Goal: Task Accomplishment & Management: Manage account settings

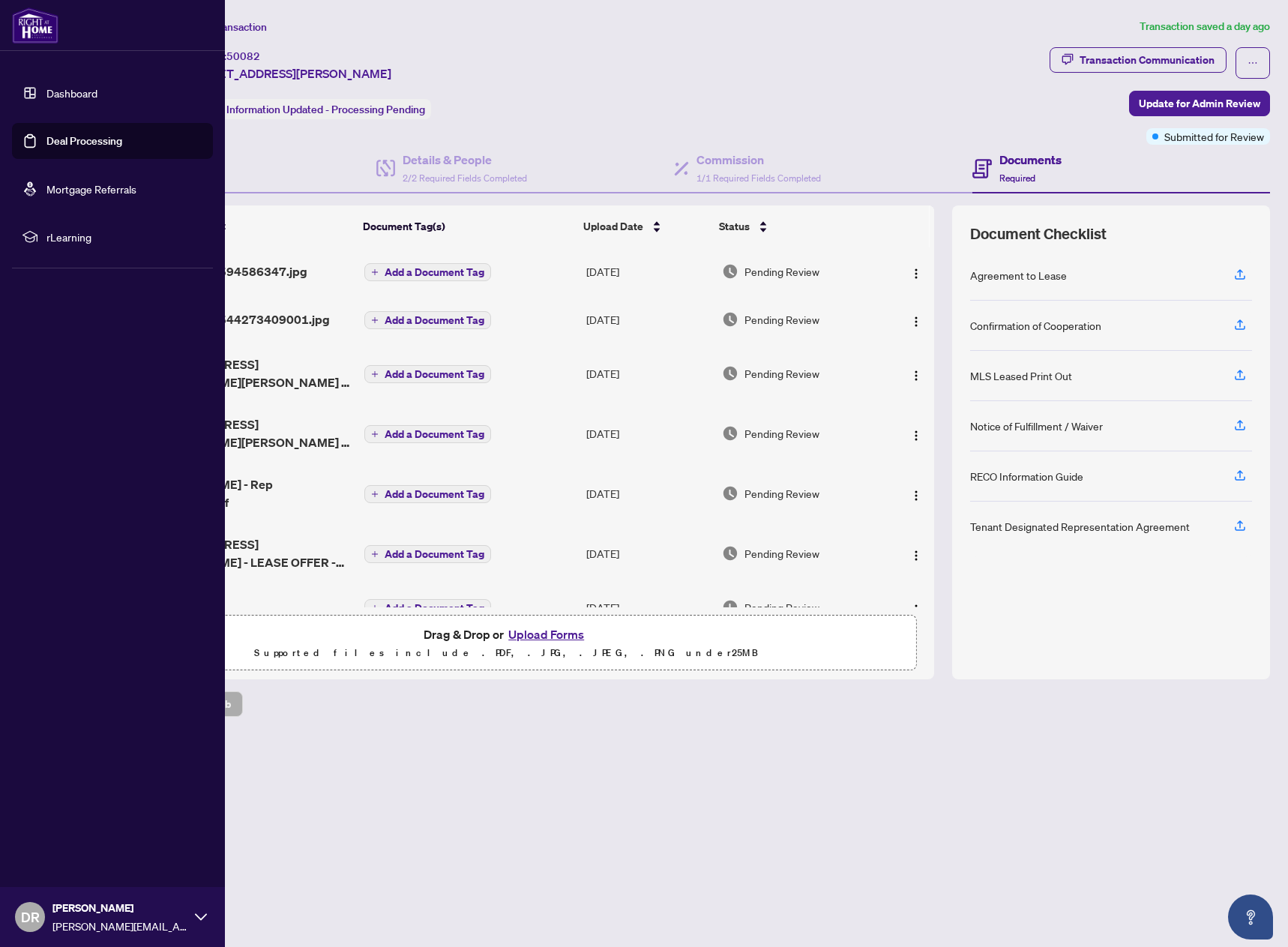
click at [53, 144] on link "Deal Processing" at bounding box center [85, 141] width 75 height 13
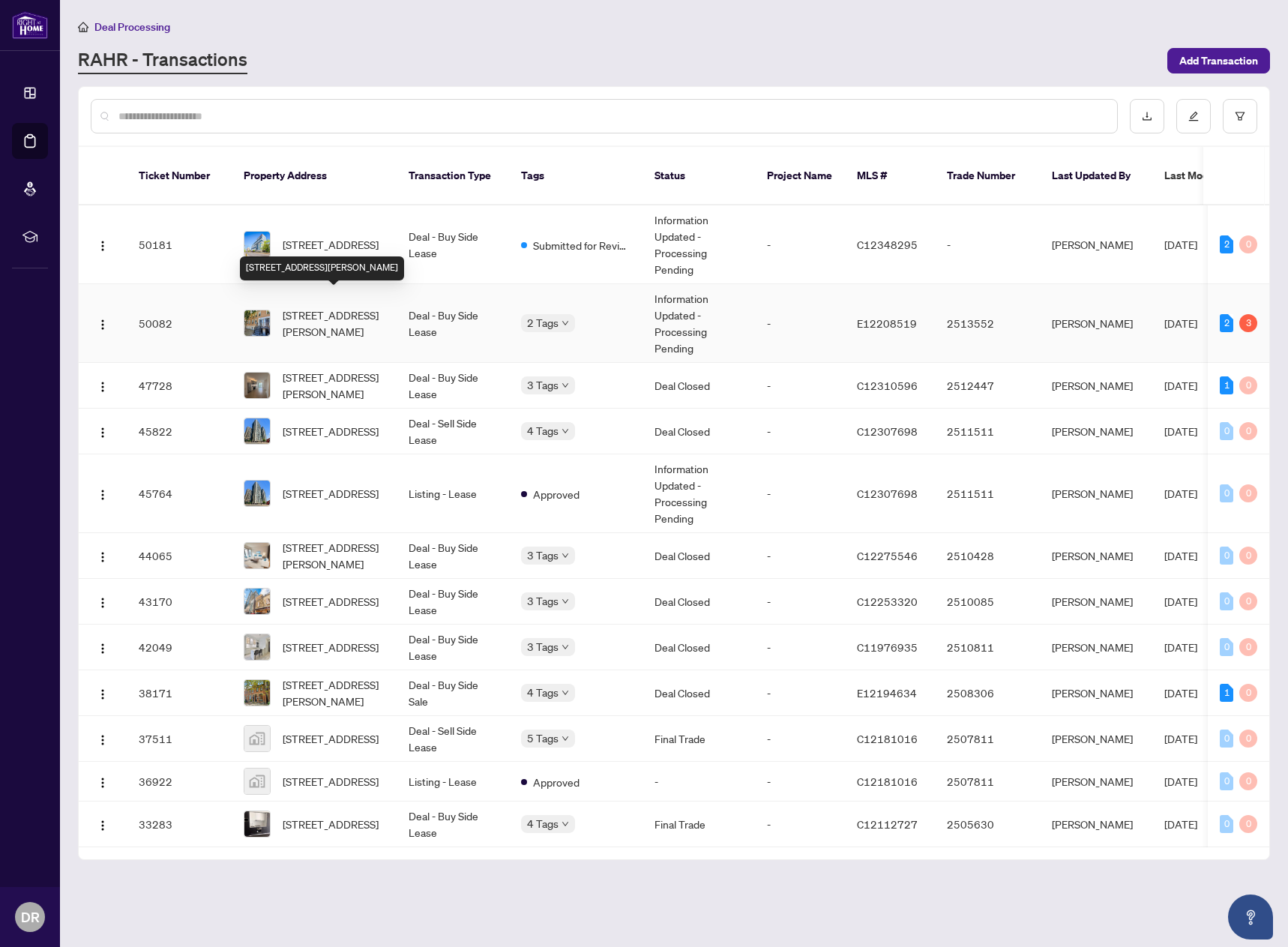
click at [316, 306] on span "[STREET_ADDRESS][PERSON_NAME]" at bounding box center [334, 322] width 102 height 33
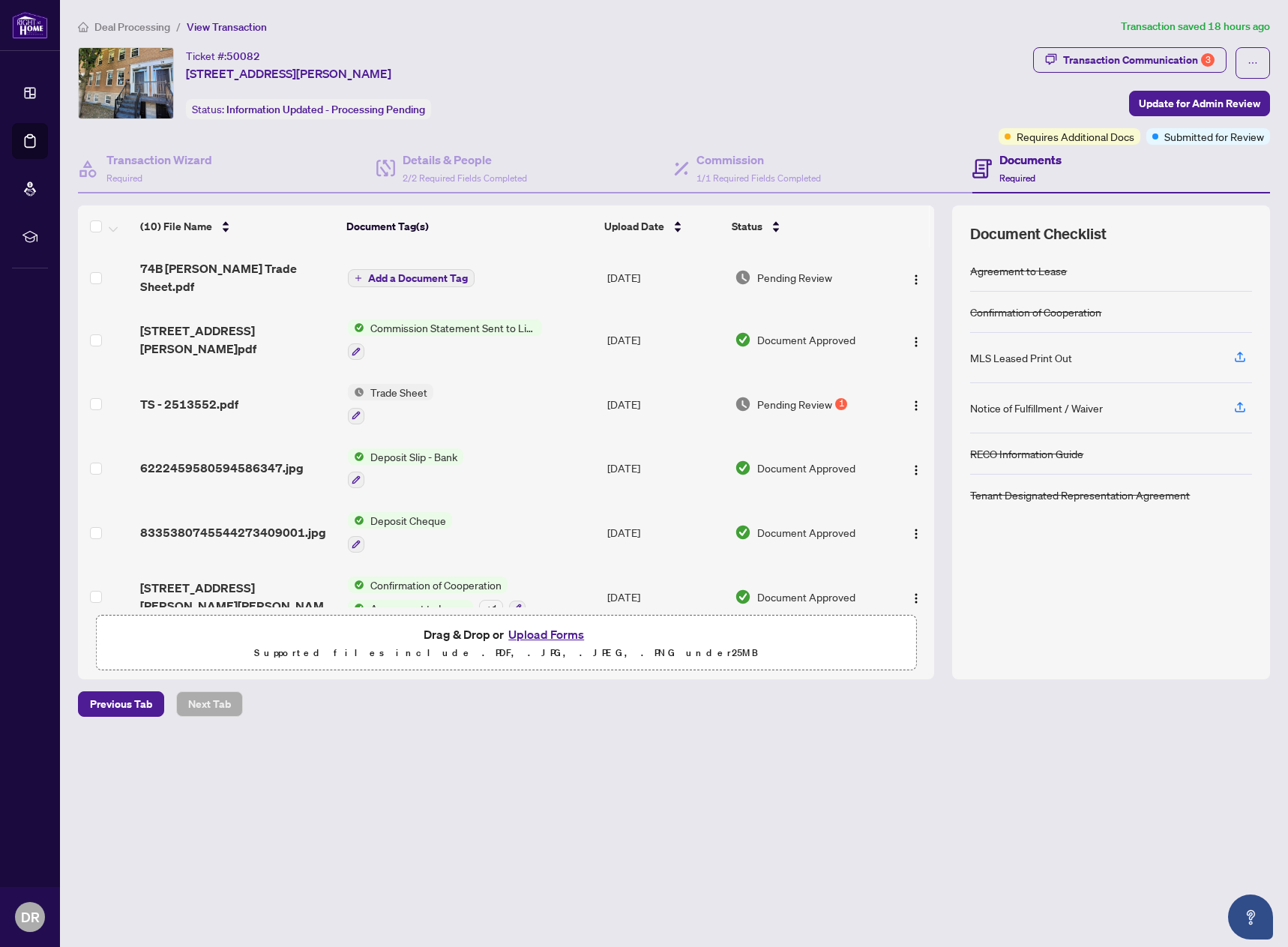
click at [548, 634] on button "Upload Forms" at bounding box center [546, 633] width 85 height 19
click at [553, 631] on button "Upload Forms" at bounding box center [546, 633] width 85 height 19
